Goal: Information Seeking & Learning: Learn about a topic

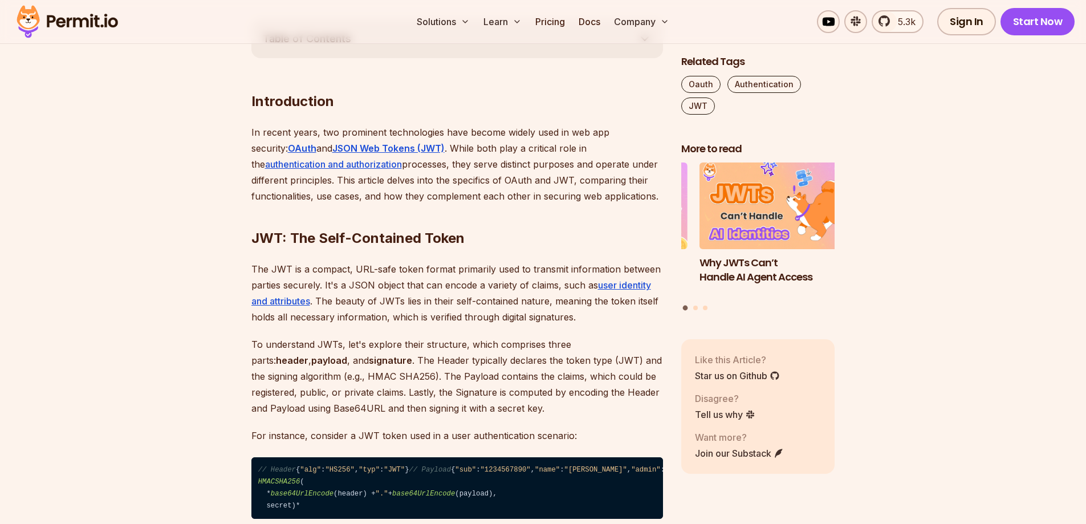
scroll to position [570, 0]
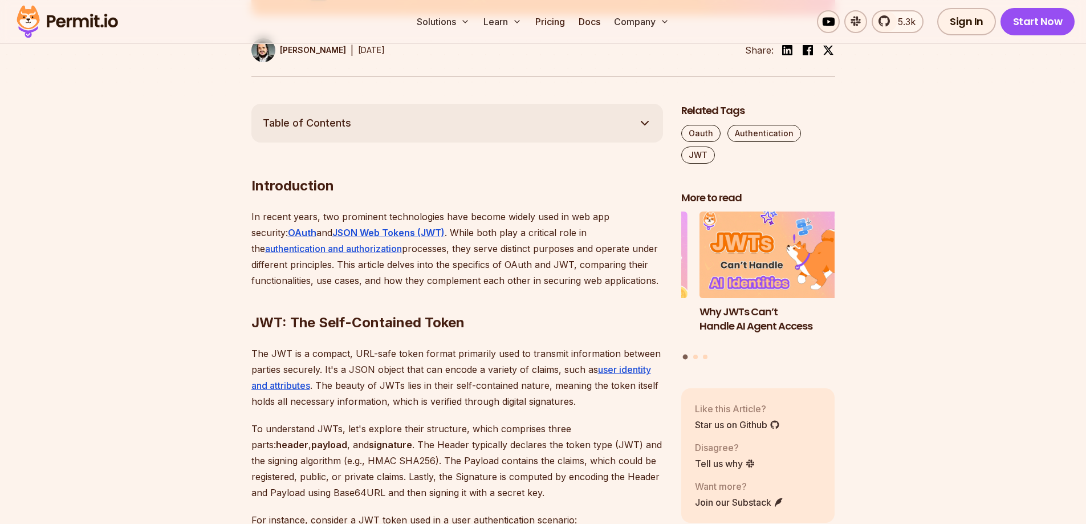
drag, startPoint x: 142, startPoint y: 248, endPoint x: 91, endPoint y: 197, distance: 71.8
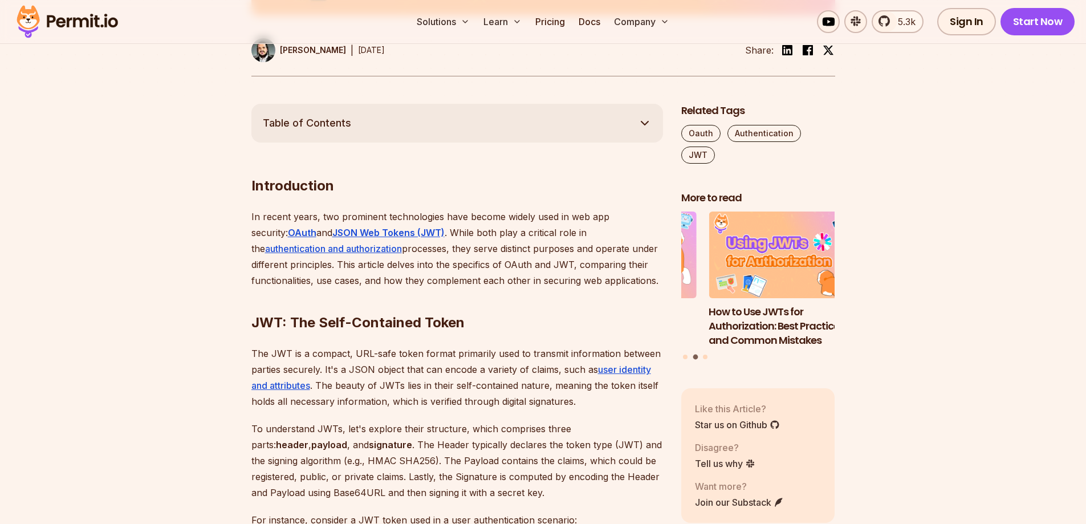
drag, startPoint x: 171, startPoint y: 314, endPoint x: 144, endPoint y: 251, distance: 68.7
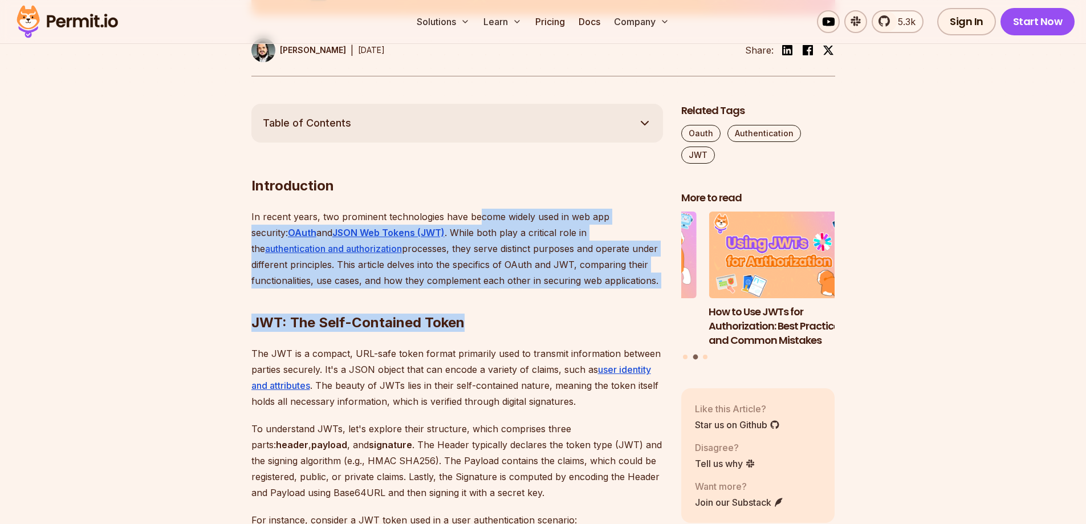
drag, startPoint x: 478, startPoint y: 211, endPoint x: 596, endPoint y: 274, distance: 134.0
click at [596, 274] on h2 "JWT: The Self-Contained Token" at bounding box center [458, 300] width 412 height 64
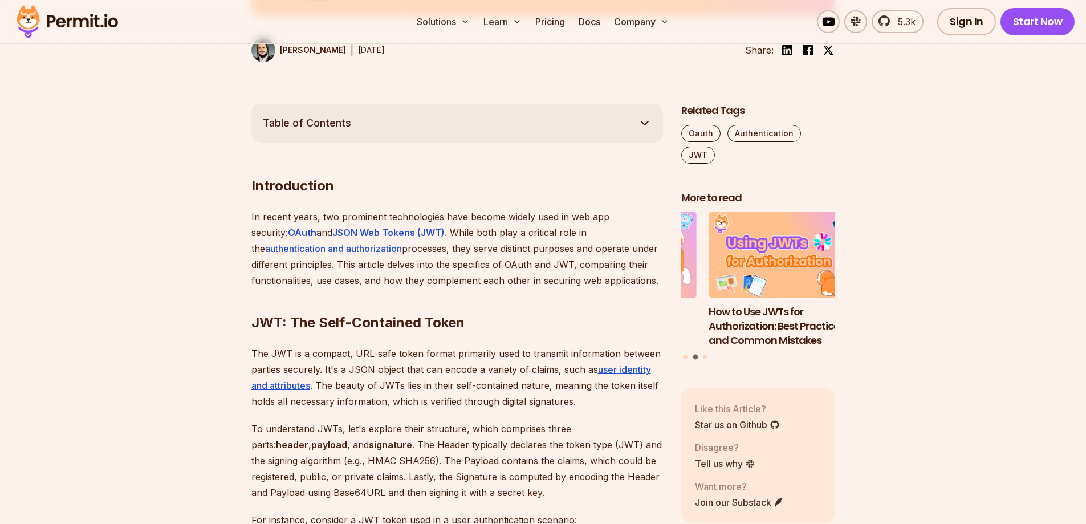
drag, startPoint x: 200, startPoint y: 290, endPoint x: 173, endPoint y: 254, distance: 44.5
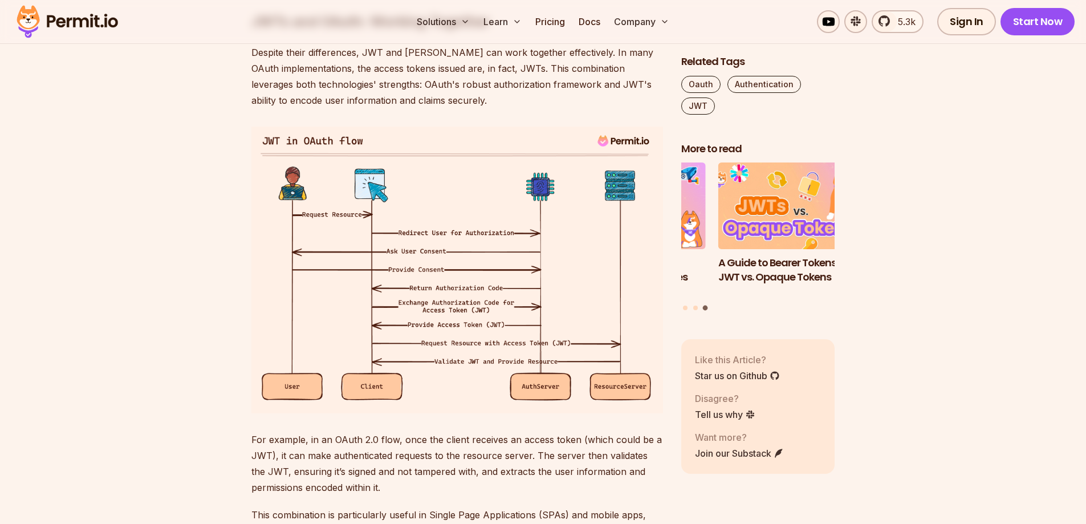
scroll to position [2167, 0]
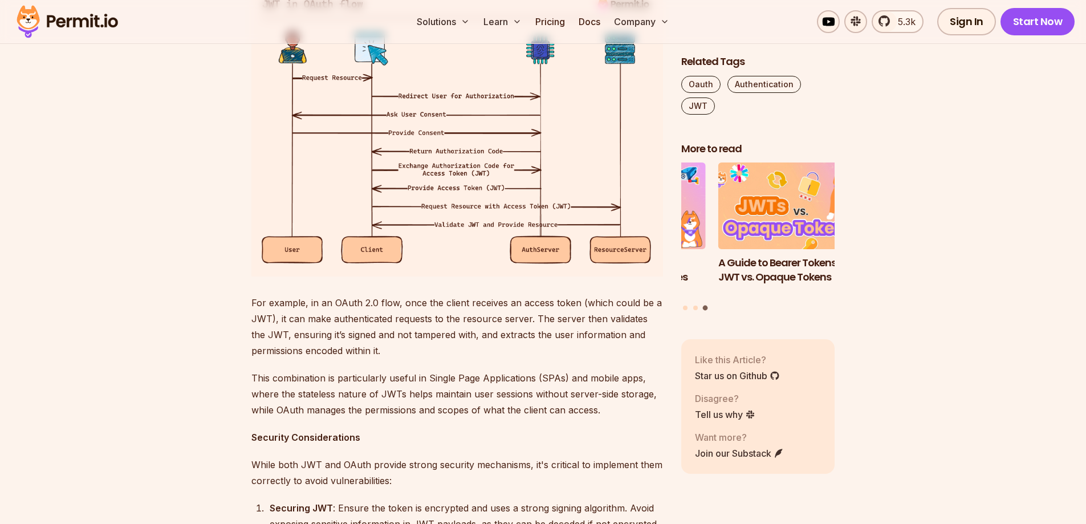
drag, startPoint x: 165, startPoint y: 247, endPoint x: 149, endPoint y: 214, distance: 36.2
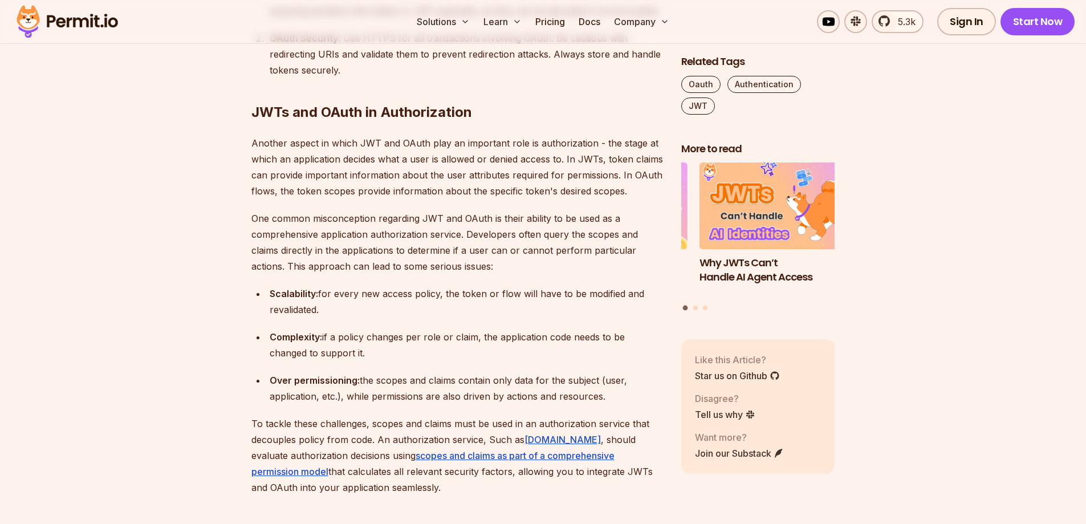
drag, startPoint x: 142, startPoint y: 277, endPoint x: 126, endPoint y: 279, distance: 16.1
drag, startPoint x: 126, startPoint y: 279, endPoint x: 123, endPoint y: 288, distance: 9.6
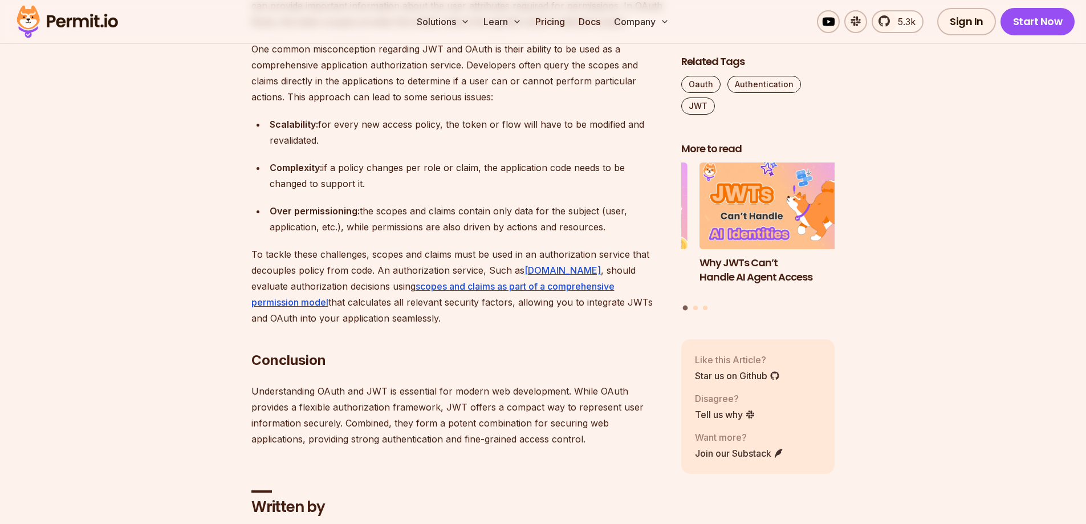
scroll to position [2851, 0]
drag, startPoint x: 386, startPoint y: 263, endPoint x: 499, endPoint y: 275, distance: 114.2
click at [499, 147] on div "Scalability: for every new access policy, the token or flow will have to be mod…" at bounding box center [467, 131] width 394 height 32
drag, startPoint x: 379, startPoint y: 278, endPoint x: 214, endPoint y: 249, distance: 167.3
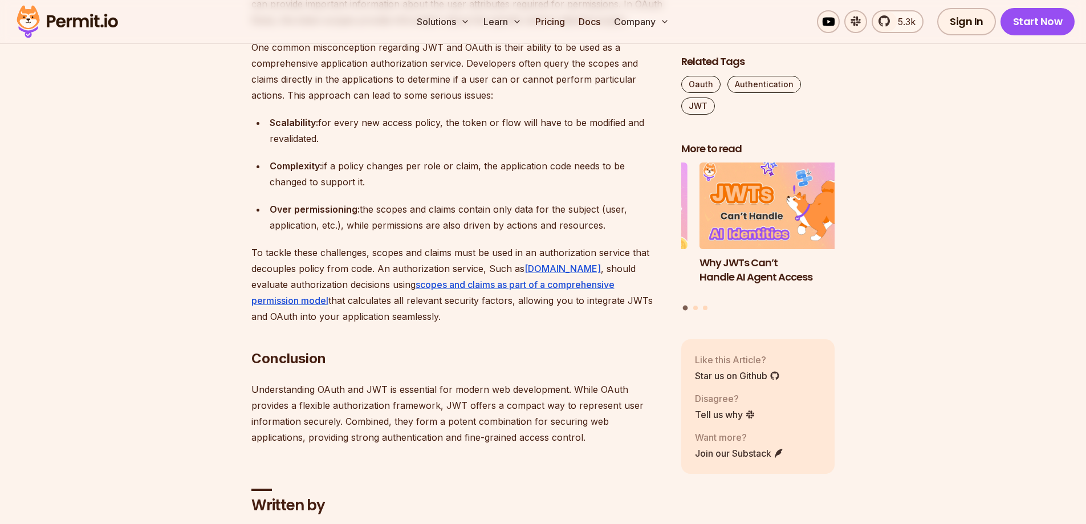
drag, startPoint x: 176, startPoint y: 336, endPoint x: 133, endPoint y: 336, distance: 42.2
drag, startPoint x: 385, startPoint y: 319, endPoint x: 453, endPoint y: 328, distance: 69.0
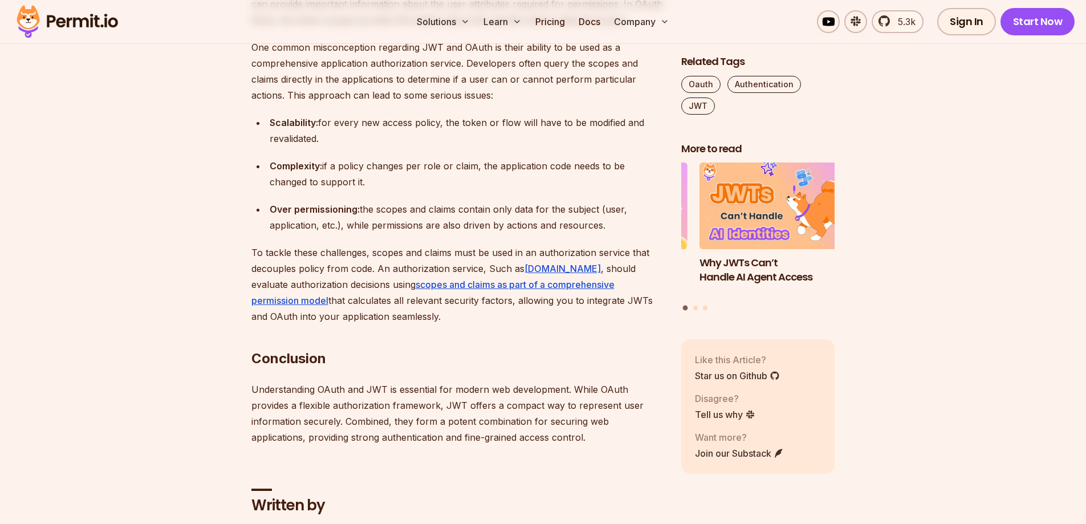
click at [454, 190] on div "Complexity: if a policy changes per role or claim, the application code needs t…" at bounding box center [467, 174] width 394 height 32
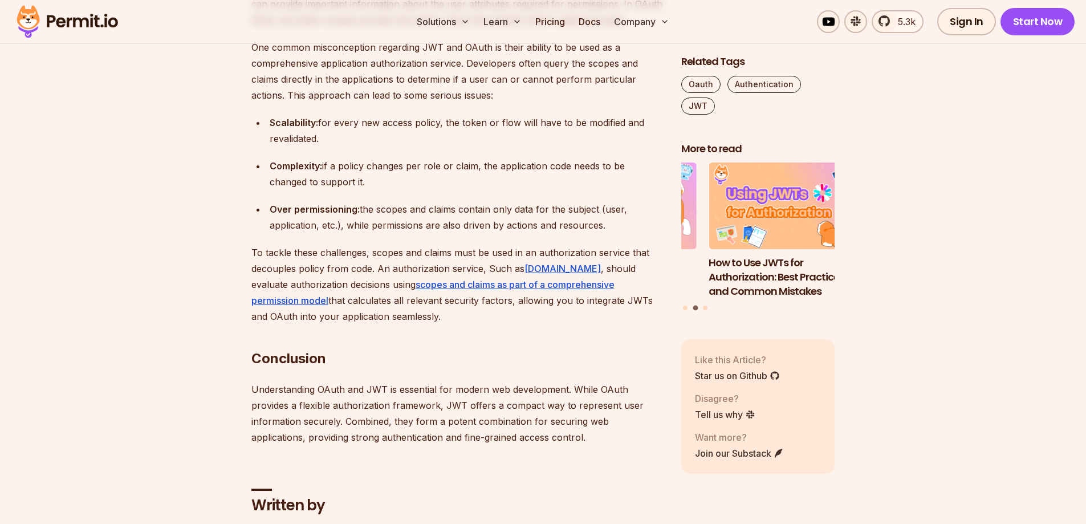
drag, startPoint x: 145, startPoint y: 360, endPoint x: 128, endPoint y: 365, distance: 17.7
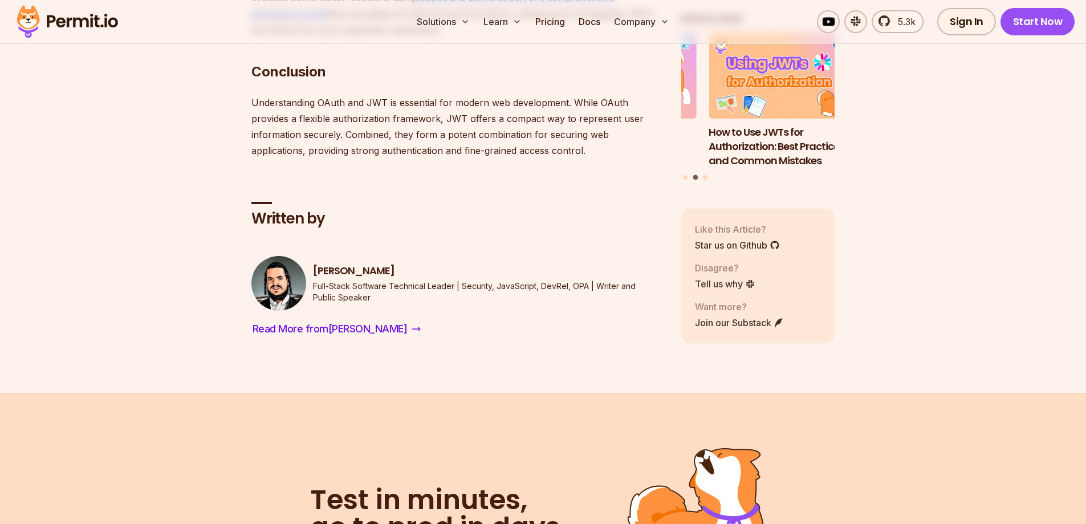
scroll to position [3194, 0]
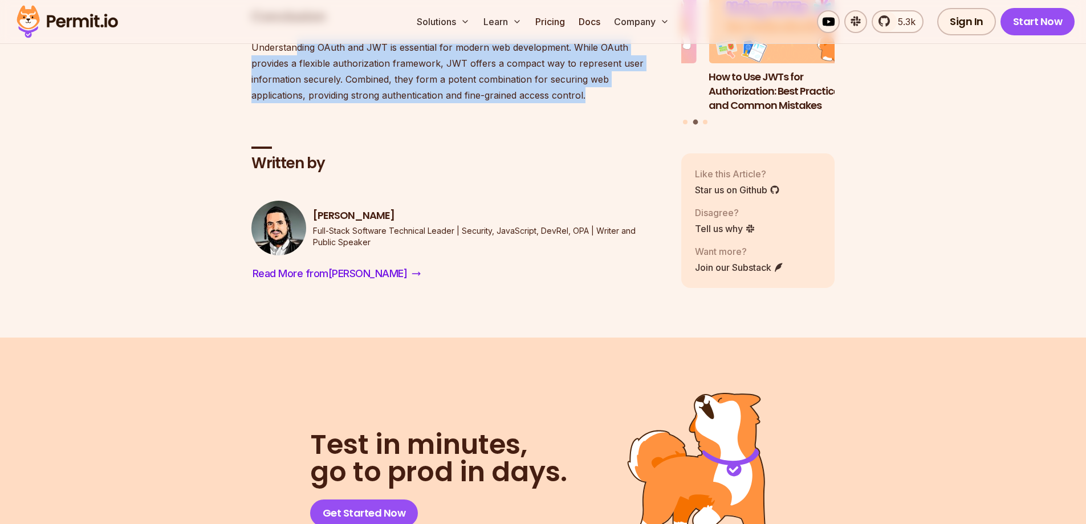
drag, startPoint x: 335, startPoint y: 185, endPoint x: 604, endPoint y: 235, distance: 273.8
click at [604, 103] on p "Understanding OAuth and JWT is essential for modern web development. While OAut…" at bounding box center [458, 71] width 412 height 64
drag, startPoint x: 590, startPoint y: 235, endPoint x: 240, endPoint y: 180, distance: 353.9
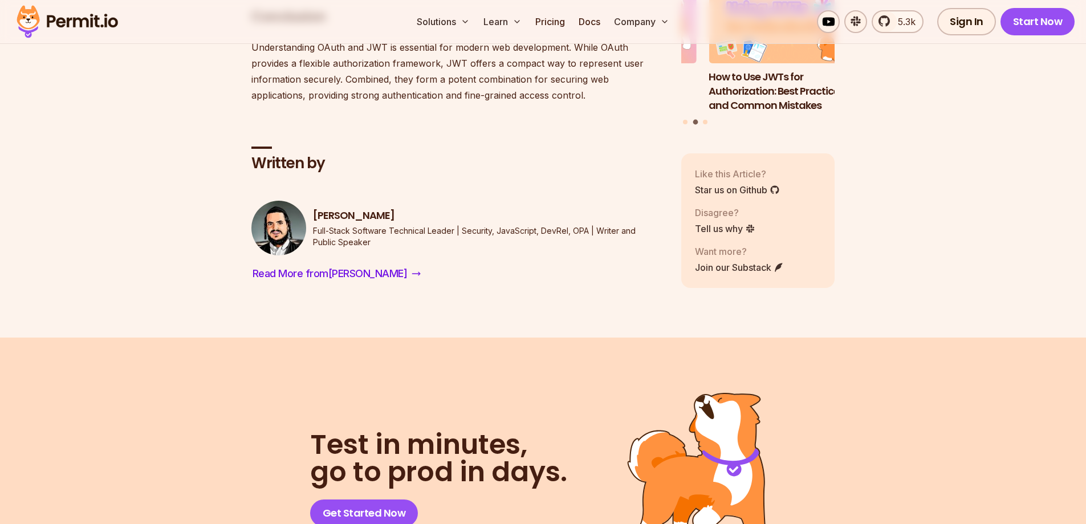
drag, startPoint x: 213, startPoint y: 220, endPoint x: 188, endPoint y: 217, distance: 25.3
drag, startPoint x: 198, startPoint y: 233, endPoint x: 193, endPoint y: 234, distance: 5.7
drag, startPoint x: 193, startPoint y: 234, endPoint x: 177, endPoint y: 237, distance: 16.3
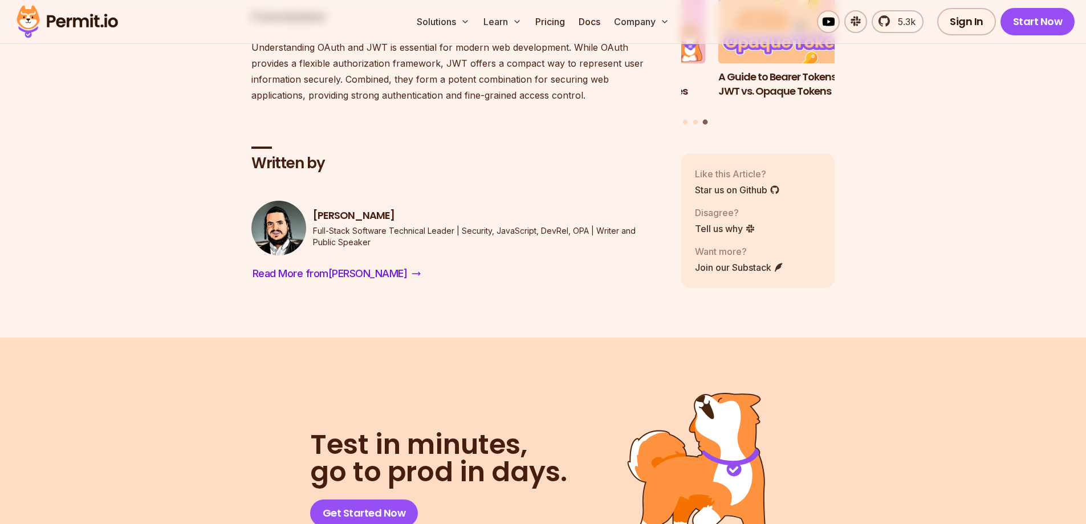
drag, startPoint x: 158, startPoint y: 196, endPoint x: 113, endPoint y: 190, distance: 45.5
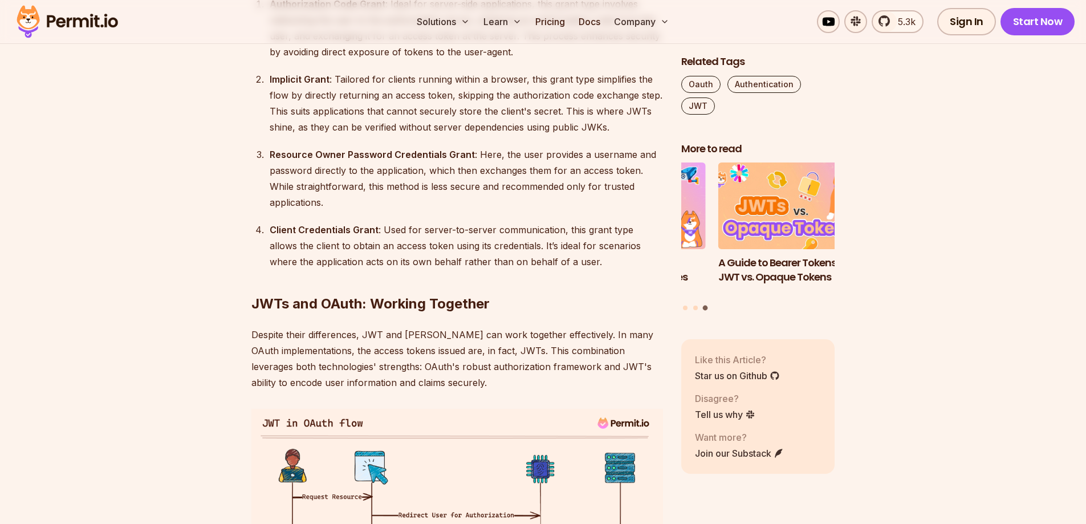
scroll to position [0, 0]
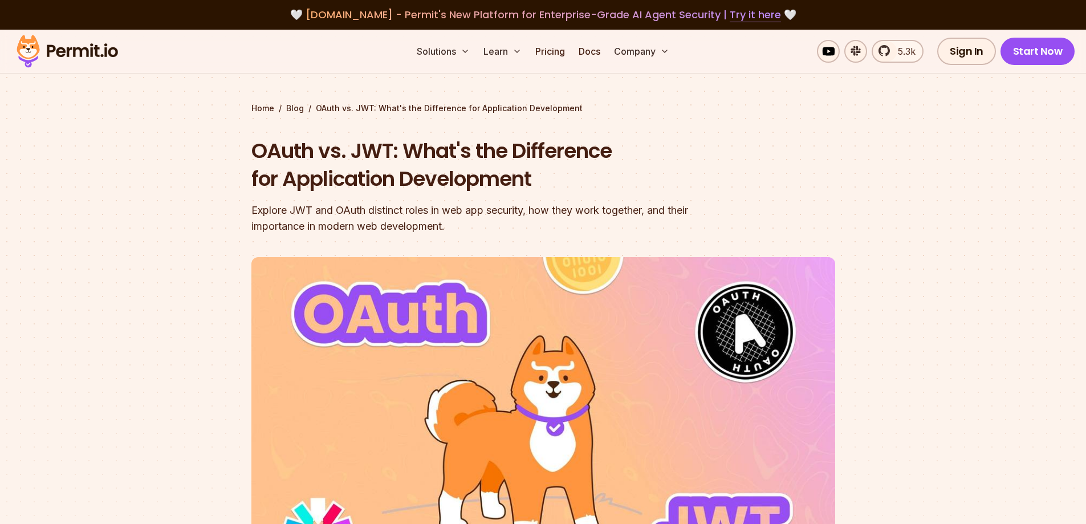
drag, startPoint x: 128, startPoint y: 208, endPoint x: 163, endPoint y: 54, distance: 157.3
